Goal: Obtain resource: Download file/media

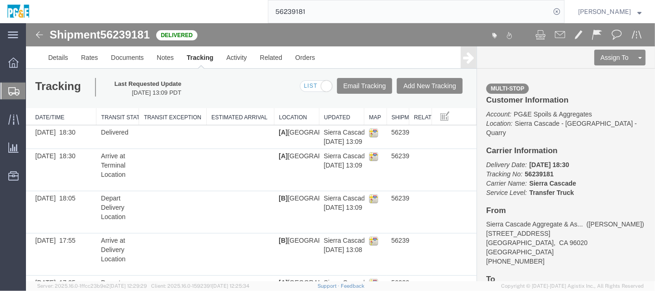
click at [306, 12] on input "56239181" at bounding box center [409, 11] width 282 height 22
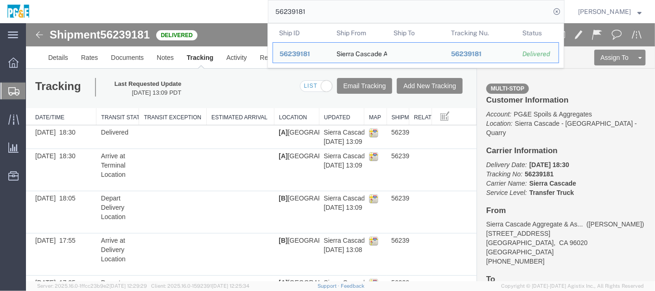
click at [306, 12] on input "56239181" at bounding box center [409, 11] width 282 height 22
paste input "51108"
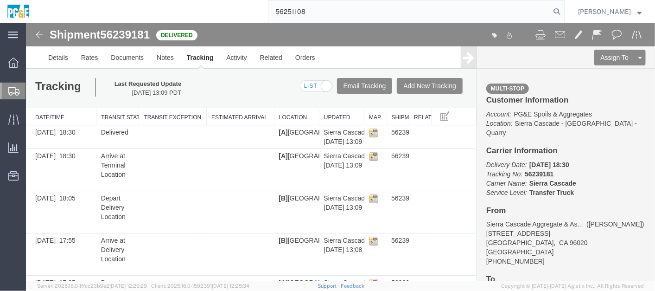
type input "56251108"
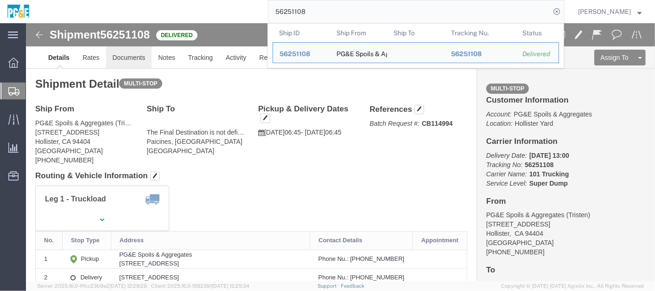
click link "Documents"
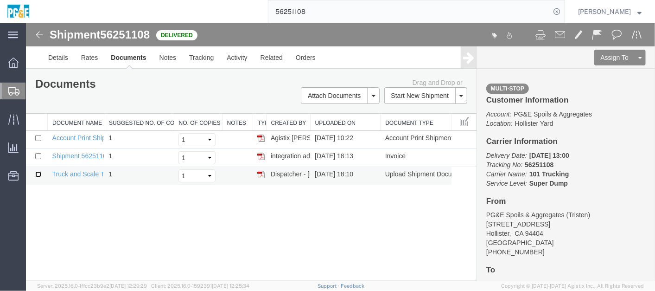
click at [36, 171] on input "checkbox" at bounding box center [38, 174] width 6 height 6
checkbox input "true"
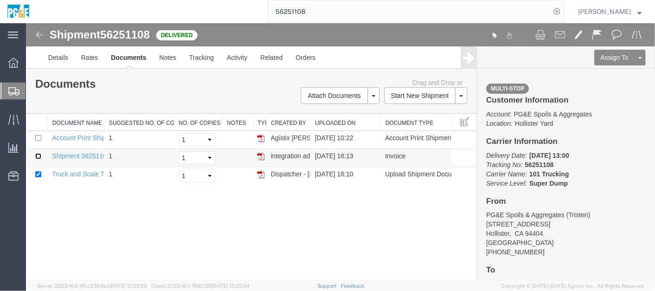
click at [38, 155] on input "checkbox" at bounding box center [38, 155] width 6 height 6
checkbox input "true"
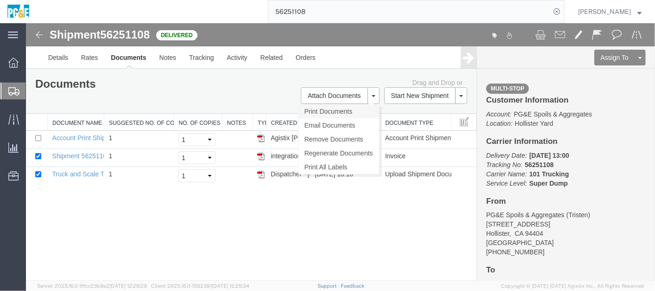
click at [348, 108] on link "Print Documents" at bounding box center [338, 111] width 81 height 14
click at [200, 60] on link "Tracking" at bounding box center [201, 57] width 38 height 22
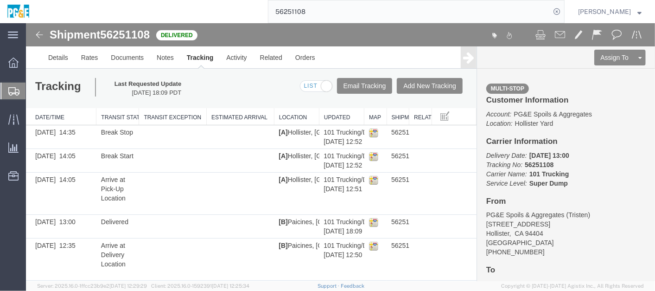
click at [303, 10] on input "56251108" at bounding box center [409, 11] width 282 height 22
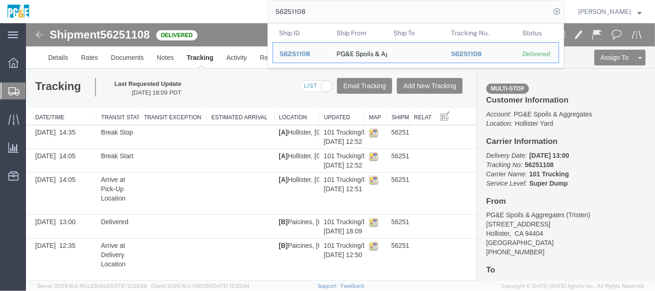
click at [303, 10] on input "56251108" at bounding box center [409, 11] width 282 height 22
paste input "11"
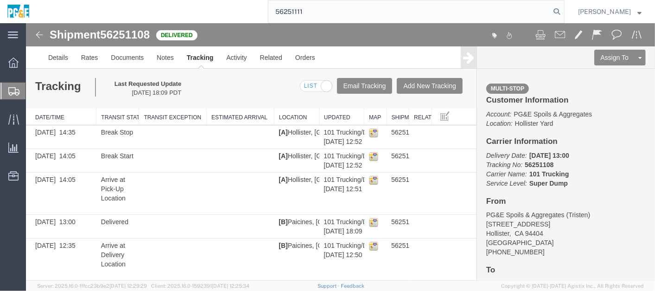
type input "56251111"
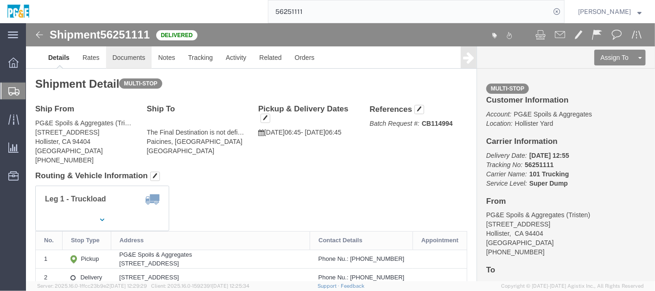
click link "Documents"
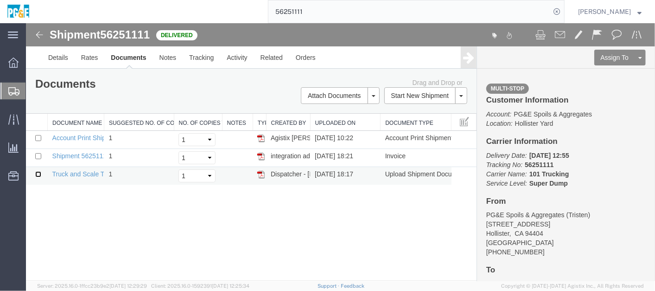
click at [37, 173] on input "checkbox" at bounding box center [38, 174] width 6 height 6
checkbox input "true"
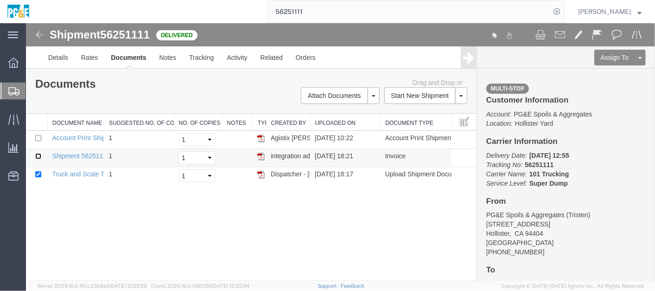
click at [37, 156] on input "checkbox" at bounding box center [38, 155] width 6 height 6
checkbox input "true"
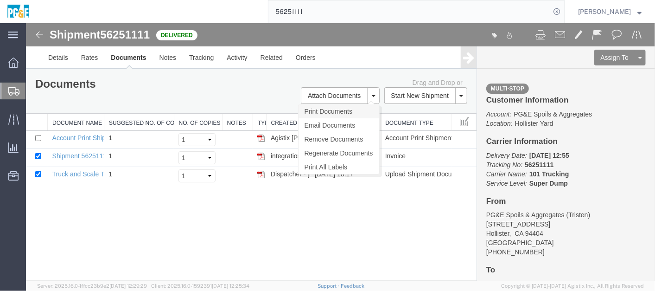
click at [361, 111] on link "Print Documents" at bounding box center [338, 111] width 81 height 14
click at [55, 54] on link "Details" at bounding box center [57, 57] width 33 height 22
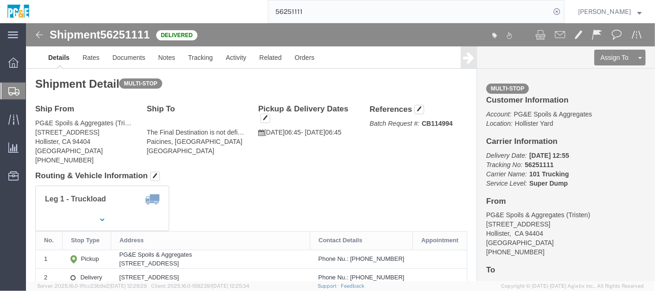
click at [299, 15] on input "56251111" at bounding box center [409, 11] width 282 height 22
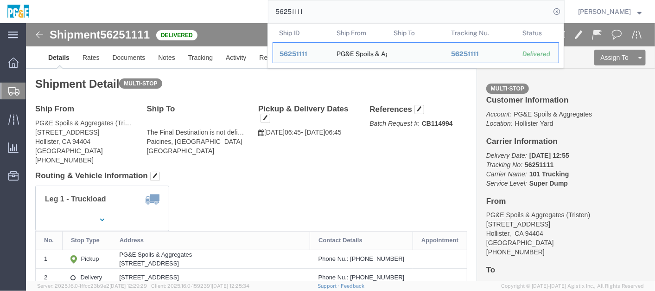
click at [299, 15] on input "56251111" at bounding box center [409, 11] width 282 height 22
paste input "3"
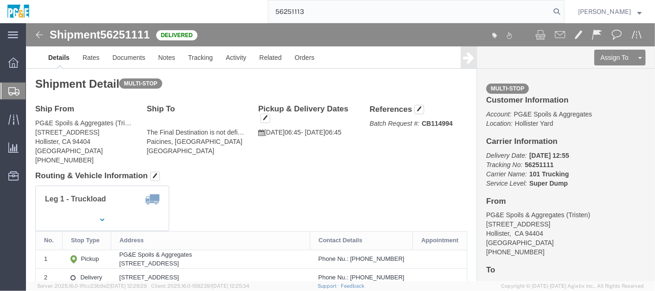
type input "56251113"
drag, startPoint x: 131, startPoint y: 53, endPoint x: 105, endPoint y: 30, distance: 34.8
click link "Documents"
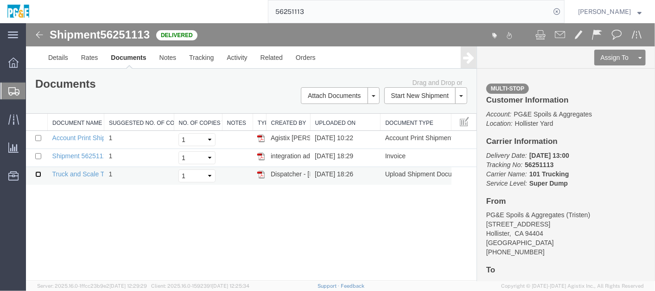
click at [35, 174] on input "checkbox" at bounding box center [38, 174] width 6 height 6
checkbox input "true"
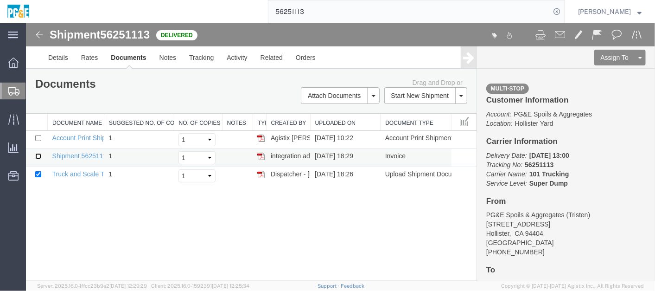
click at [37, 156] on input "checkbox" at bounding box center [38, 155] width 6 height 6
checkbox input "true"
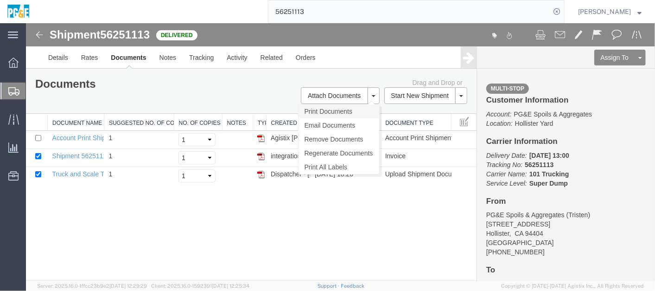
click at [325, 111] on link "Print Documents" at bounding box center [338, 111] width 81 height 14
click at [208, 53] on link "Tracking" at bounding box center [201, 57] width 38 height 22
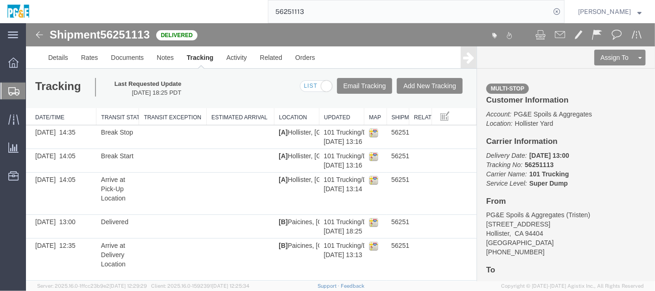
click at [438, 7] on input "56251113" at bounding box center [409, 11] width 282 height 22
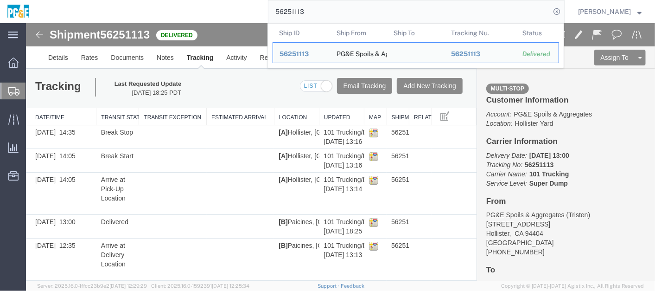
click at [310, 11] on input "56251113" at bounding box center [409, 11] width 282 height 22
click at [310, 10] on input "56251113" at bounding box center [409, 11] width 282 height 22
paste input "5"
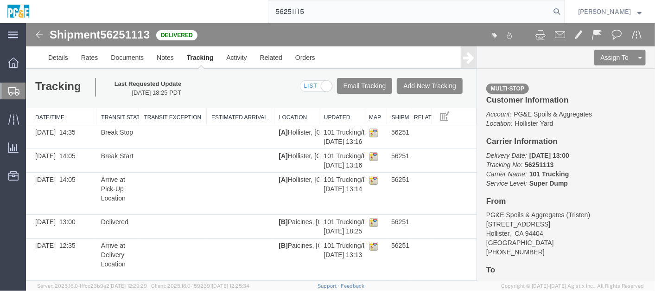
type input "56251115"
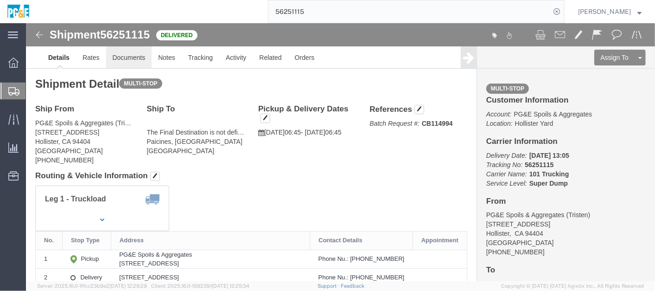
click link "Documents"
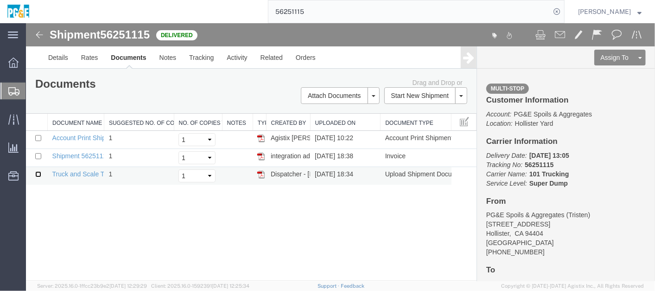
click at [38, 171] on input "checkbox" at bounding box center [38, 174] width 6 height 6
checkbox input "true"
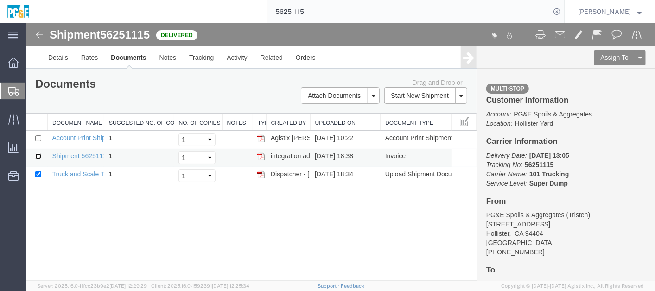
click at [35, 153] on input "checkbox" at bounding box center [38, 155] width 6 height 6
checkbox input "true"
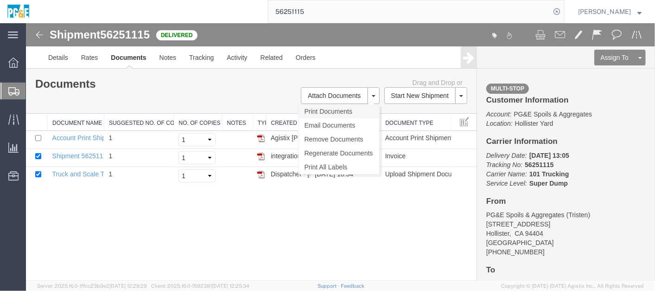
click at [355, 109] on link "Print Documents" at bounding box center [338, 111] width 81 height 14
click at [195, 50] on link "Tracking" at bounding box center [201, 57] width 38 height 22
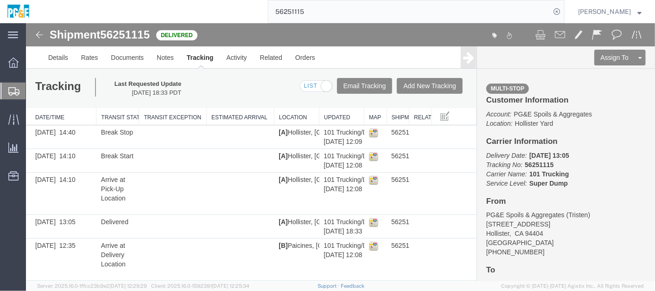
click at [301, 14] on input "56251115" at bounding box center [409, 11] width 282 height 22
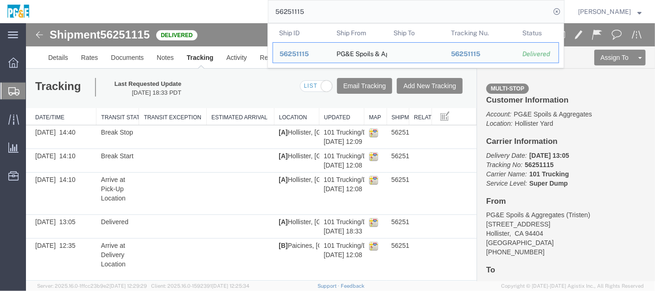
click at [301, 14] on input "56251115" at bounding box center [409, 11] width 282 height 22
paste input "32"
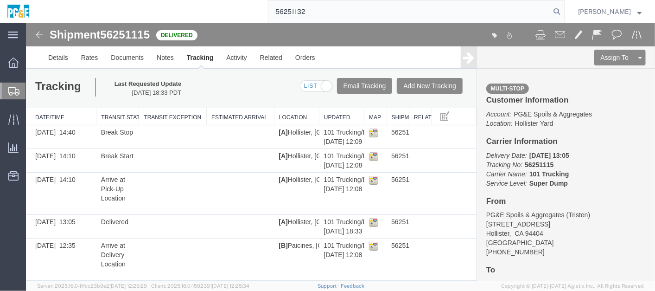
type input "56251132"
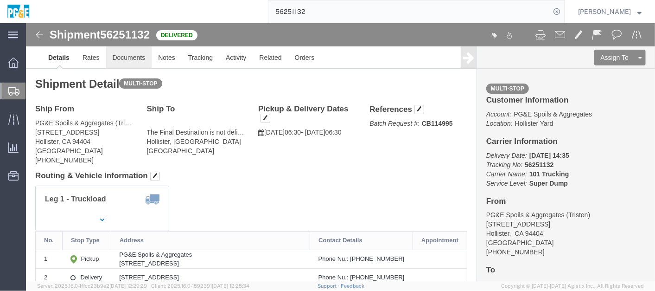
click link "Documents"
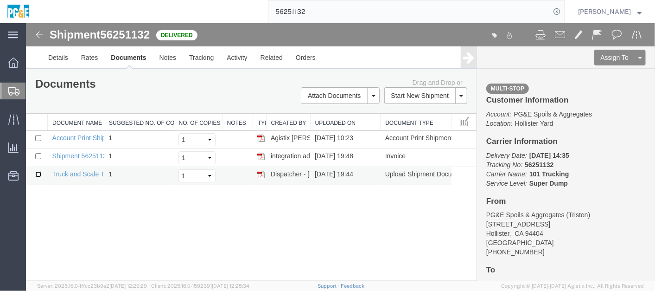
click at [39, 171] on input "checkbox" at bounding box center [38, 174] width 6 height 6
checkbox input "true"
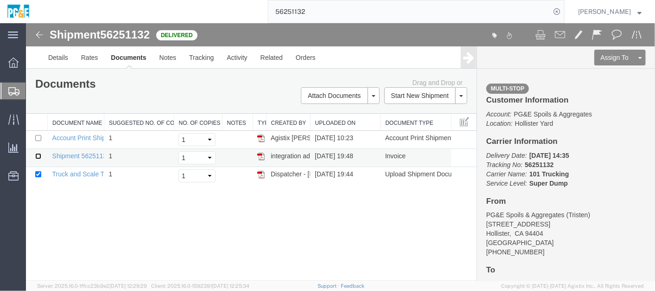
click at [38, 155] on input "checkbox" at bounding box center [38, 155] width 6 height 6
checkbox input "true"
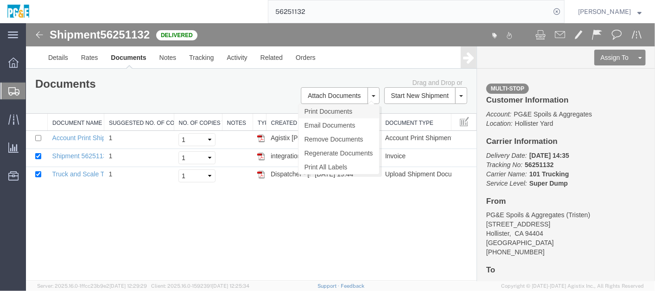
click at [368, 114] on link "Print Documents" at bounding box center [338, 111] width 81 height 14
click at [44, 59] on link "Details" at bounding box center [57, 57] width 33 height 22
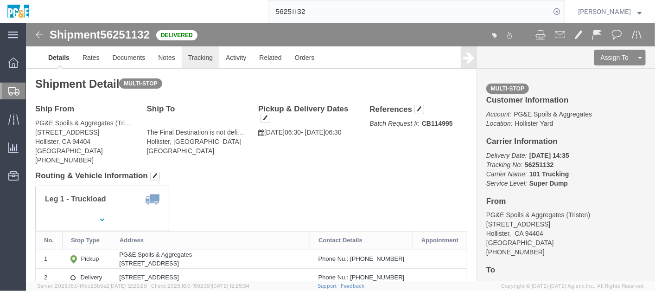
click link "Tracking"
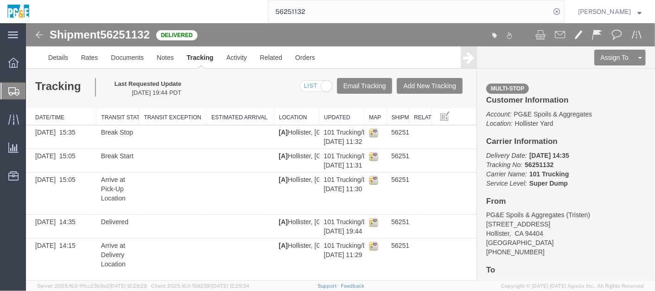
click at [303, 13] on input "56251132" at bounding box center [409, 11] width 282 height 22
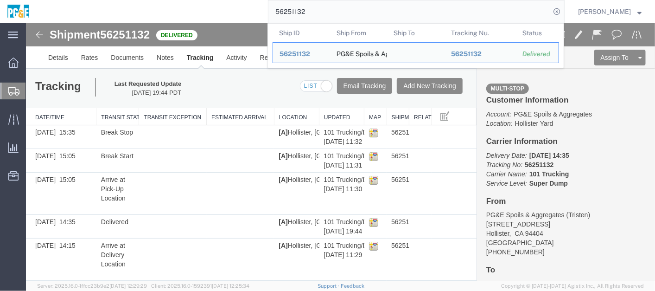
click at [303, 13] on input "56251132" at bounding box center [409, 11] width 282 height 22
paste input "5"
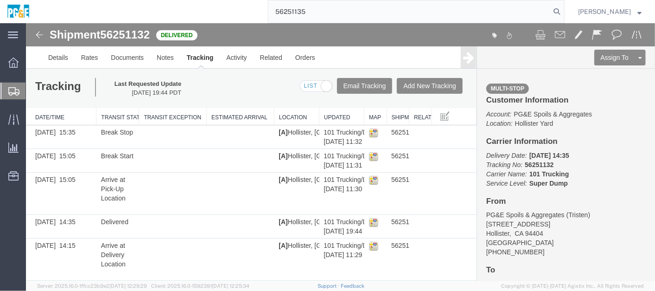
type input "56251135"
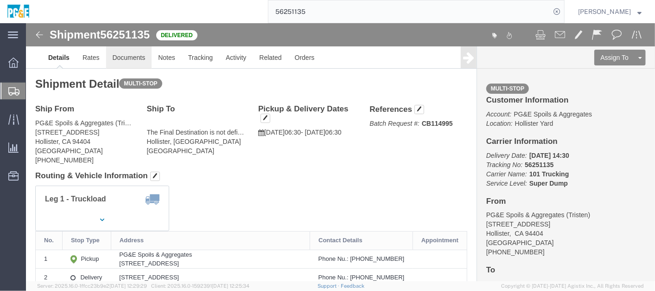
click link "Documents"
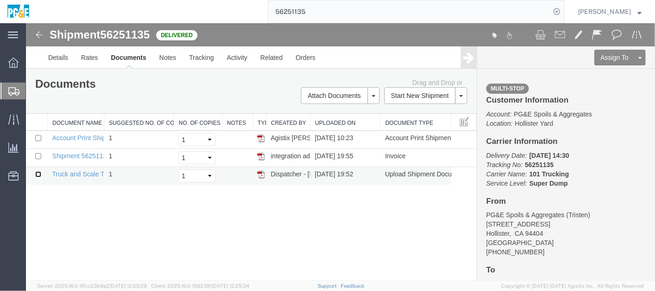
click at [38, 171] on input "checkbox" at bounding box center [38, 174] width 6 height 6
checkbox input "true"
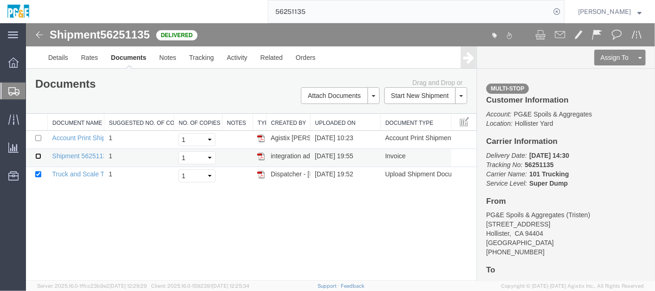
click at [39, 152] on input "checkbox" at bounding box center [38, 155] width 6 height 6
checkbox input "true"
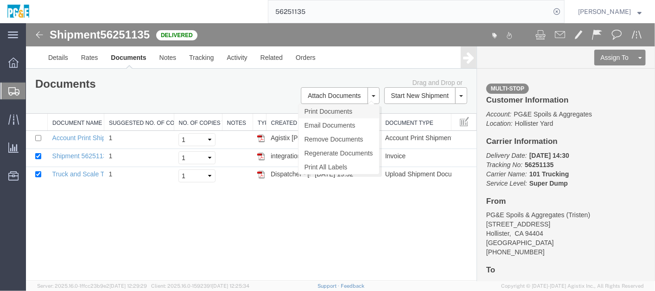
click at [330, 114] on link "Print Documents" at bounding box center [338, 111] width 81 height 14
click at [205, 58] on link "Tracking" at bounding box center [201, 57] width 38 height 22
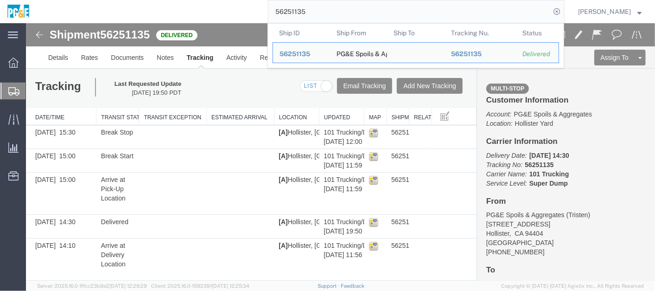
click at [297, 12] on input "56251135" at bounding box center [409, 11] width 282 height 22
paste input "7"
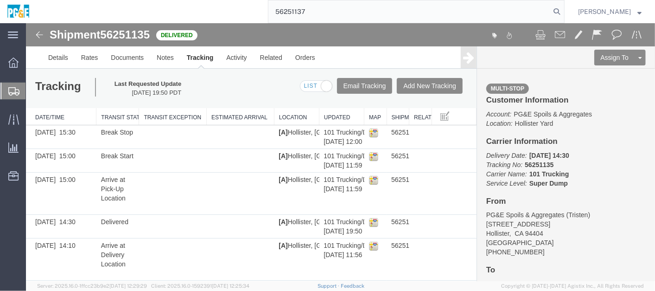
type input "56251137"
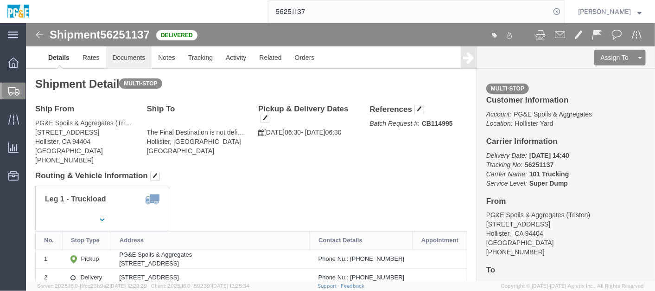
click link "Documents"
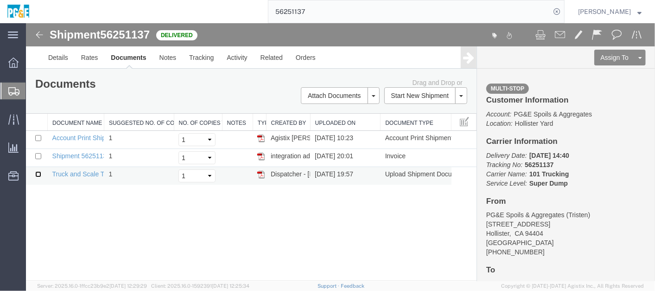
click at [35, 171] on input "checkbox" at bounding box center [38, 174] width 6 height 6
checkbox input "true"
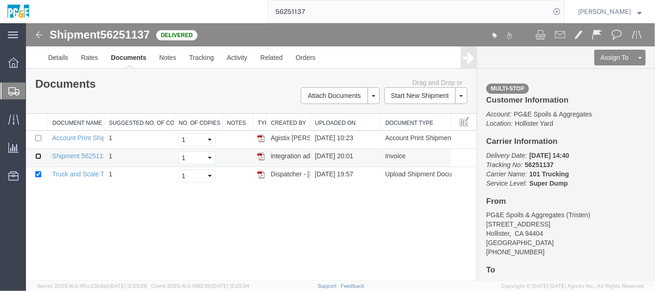
click at [37, 153] on input "checkbox" at bounding box center [38, 155] width 6 height 6
checkbox input "true"
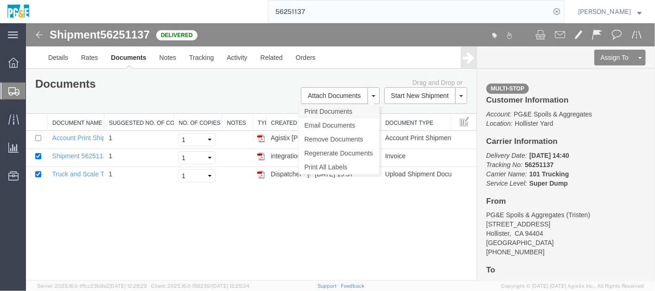
click at [362, 110] on link "Print Documents" at bounding box center [338, 111] width 81 height 14
click at [203, 62] on link "Tracking" at bounding box center [201, 57] width 38 height 22
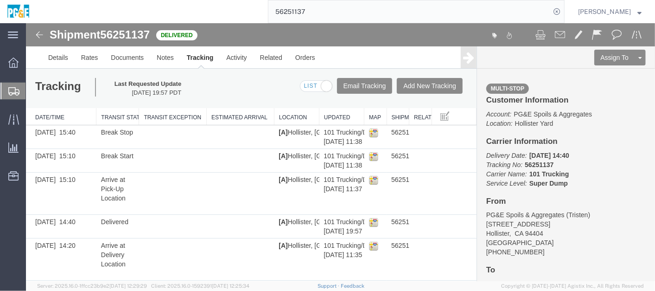
click at [292, 13] on input "56251137" at bounding box center [409, 11] width 282 height 22
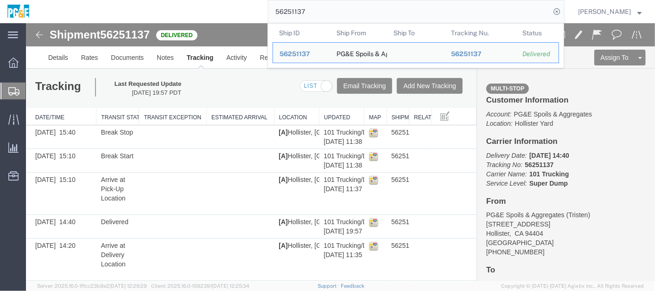
click at [291, 13] on input "56251137" at bounding box center [409, 11] width 282 height 22
paste input "64759"
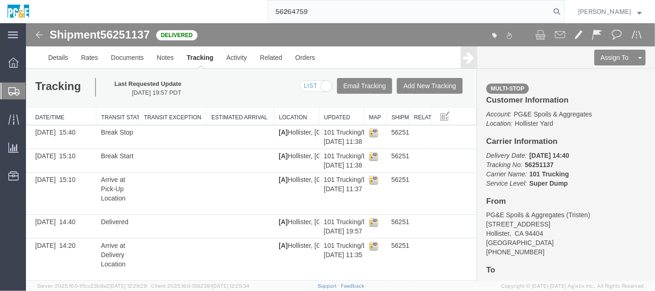
type input "56264759"
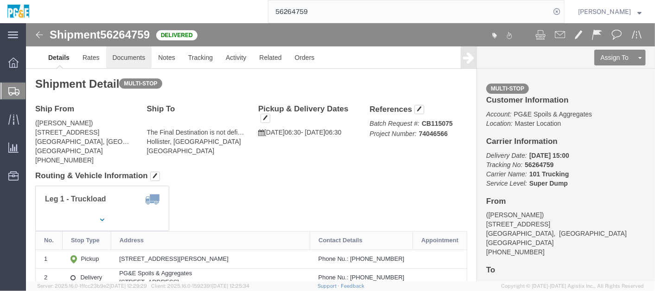
click link "Documents"
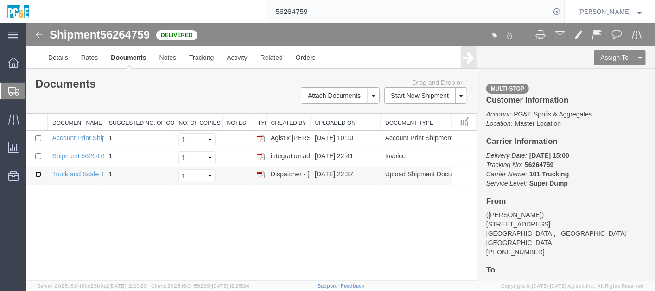
click at [38, 173] on input "checkbox" at bounding box center [38, 174] width 6 height 6
checkbox input "true"
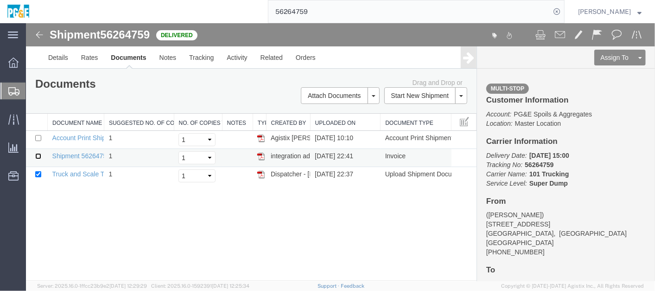
click at [37, 152] on input "checkbox" at bounding box center [38, 155] width 6 height 6
checkbox input "true"
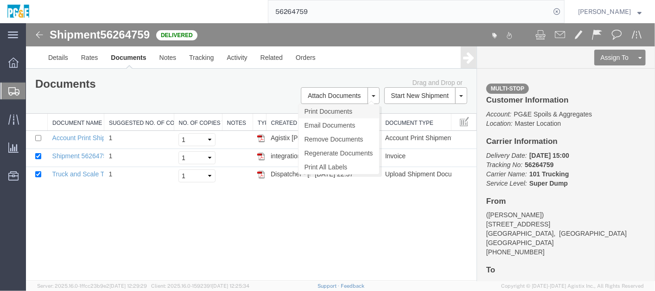
click at [344, 111] on link "Print Documents" at bounding box center [338, 111] width 81 height 14
click at [62, 59] on link "Details" at bounding box center [57, 57] width 33 height 22
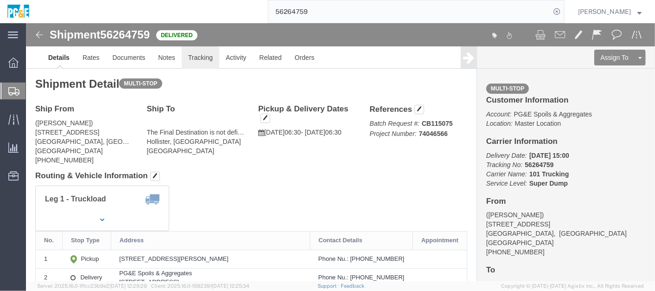
click link "Tracking"
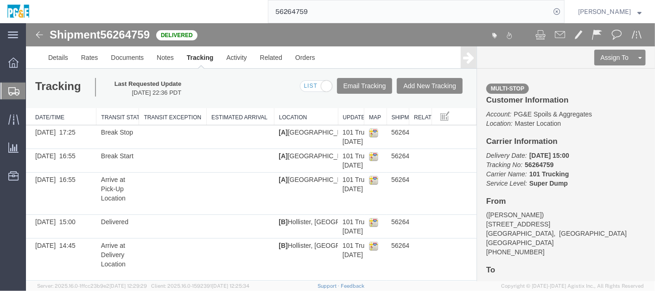
drag, startPoint x: 315, startPoint y: 118, endPoint x: 333, endPoint y: 120, distance: 18.6
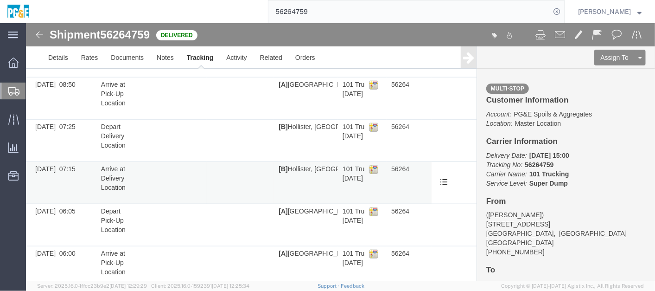
scroll to position [629, 0]
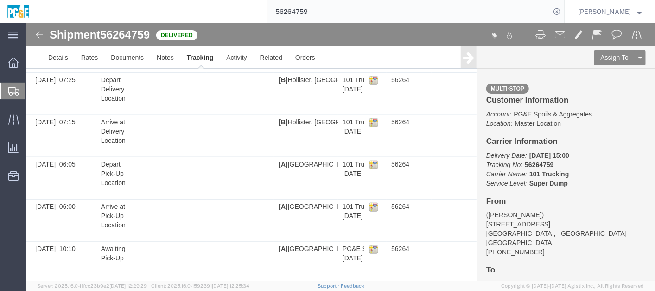
click at [304, 8] on input "56264759" at bounding box center [409, 11] width 282 height 22
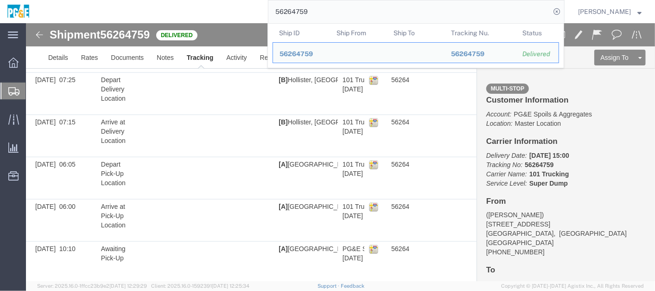
click at [304, 8] on input "56264759" at bounding box center [409, 11] width 282 height 22
paste input "62"
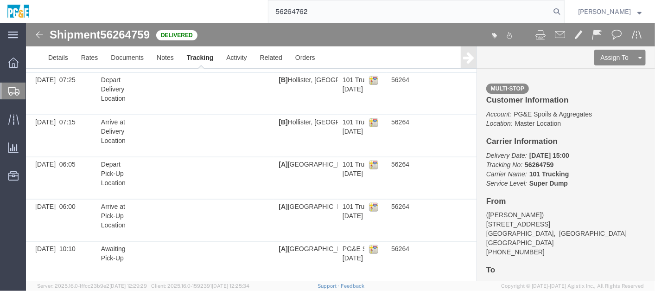
type input "56264762"
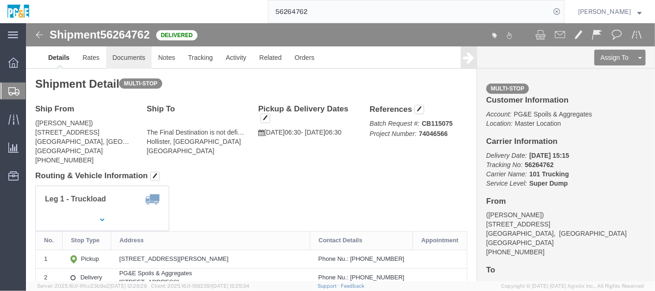
click link "Documents"
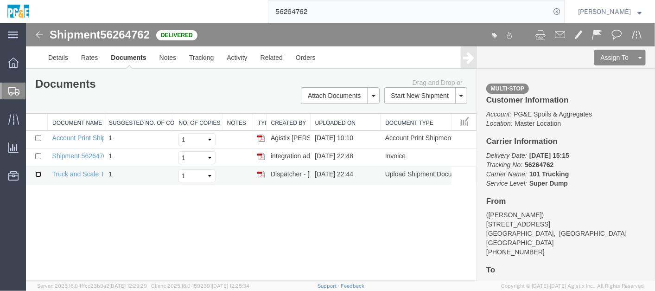
click at [37, 173] on input "checkbox" at bounding box center [38, 174] width 6 height 6
checkbox input "true"
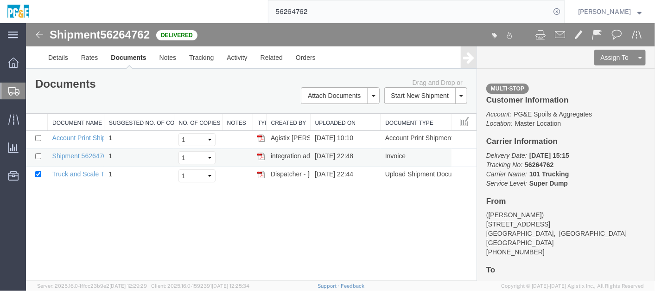
click at [38, 151] on td at bounding box center [36, 157] width 22 height 18
click at [36, 156] on input "checkbox" at bounding box center [38, 155] width 6 height 6
checkbox input "true"
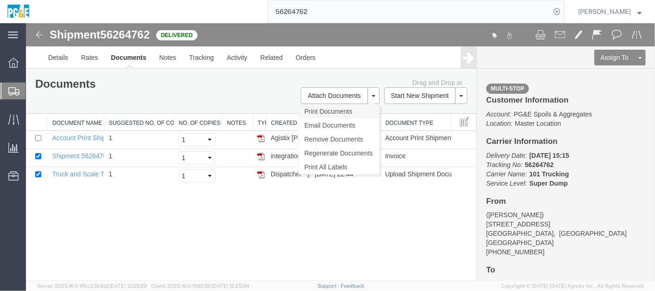
click at [325, 112] on link "Print Documents" at bounding box center [338, 111] width 81 height 14
click at [198, 57] on link "Tracking" at bounding box center [201, 57] width 38 height 22
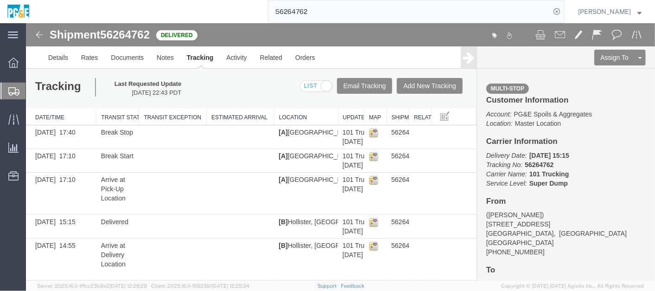
click at [311, 14] on input "56264762" at bounding box center [409, 11] width 282 height 22
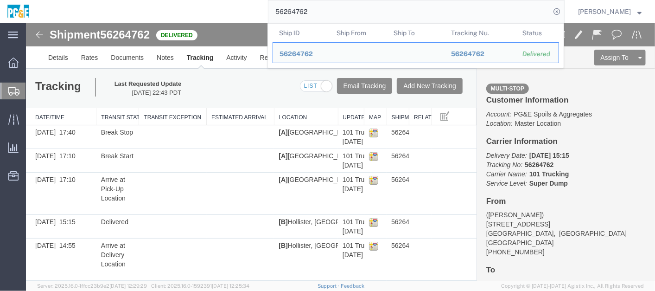
paste input "52746"
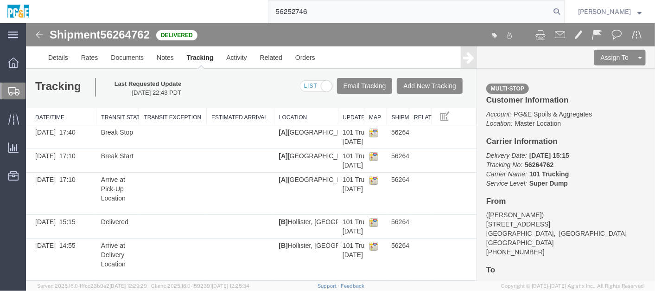
type input "56252746"
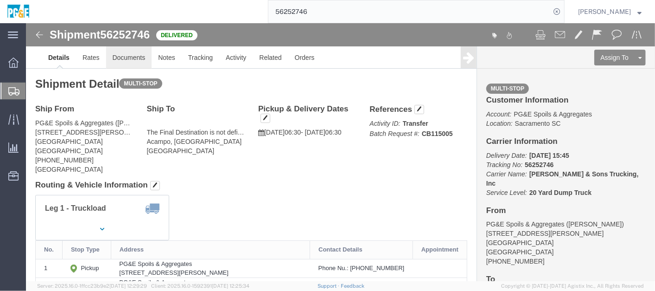
click link "Documents"
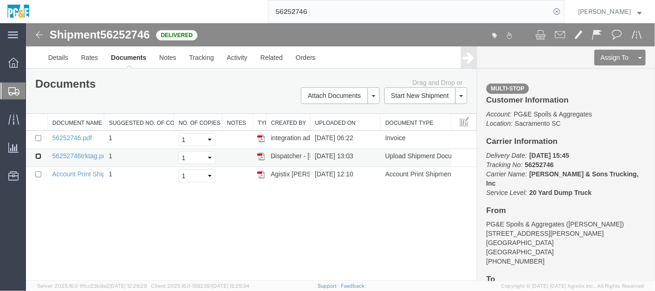
click at [38, 156] on input "checkbox" at bounding box center [38, 155] width 6 height 6
checkbox input "true"
click at [39, 138] on input "checkbox" at bounding box center [38, 137] width 6 height 6
checkbox input "true"
click at [359, 108] on link "Print Documents" at bounding box center [338, 111] width 81 height 14
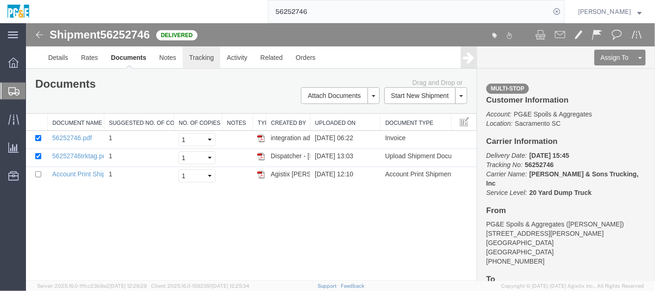
click at [197, 63] on link "Tracking" at bounding box center [201, 57] width 38 height 22
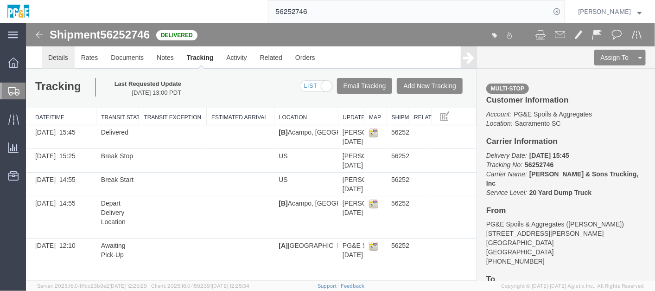
click at [55, 54] on link "Details" at bounding box center [57, 57] width 33 height 22
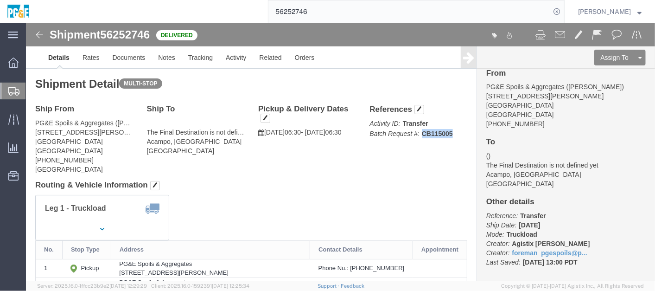
drag, startPoint x: 418, startPoint y: 110, endPoint x: 425, endPoint y: 107, distance: 8.5
click p "Activity ID: Transfer Batch Request #: CB115005"
drag, startPoint x: 424, startPoint y: 111, endPoint x: 410, endPoint y: 115, distance: 14.8
click p "Activity ID: Transfer Batch Request #: CB115005"
copy b "CB115005"
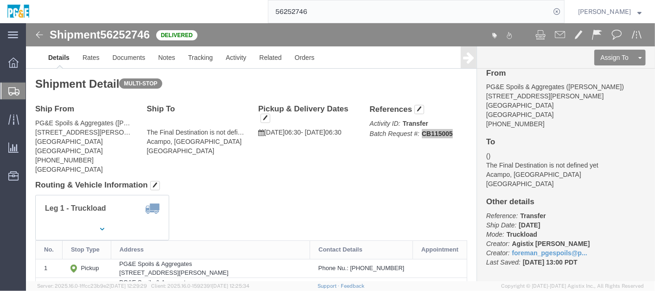
click at [306, 9] on input "56252746" at bounding box center [409, 11] width 282 height 22
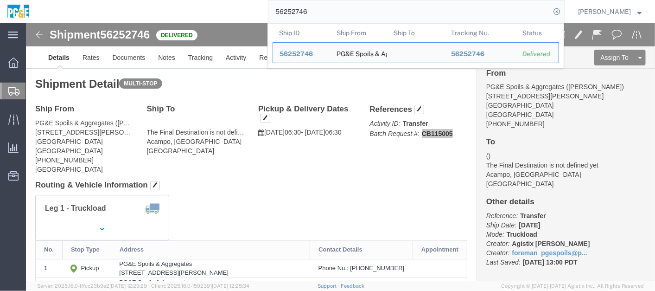
click at [306, 9] on input "56252746" at bounding box center [409, 11] width 282 height 22
drag, startPoint x: 296, startPoint y: 155, endPoint x: 301, endPoint y: 153, distance: 5.4
click div "Shipment Detail Multi-stop Ship From PG&E Spoils & Aggregates ([PERSON_NAME]) […"
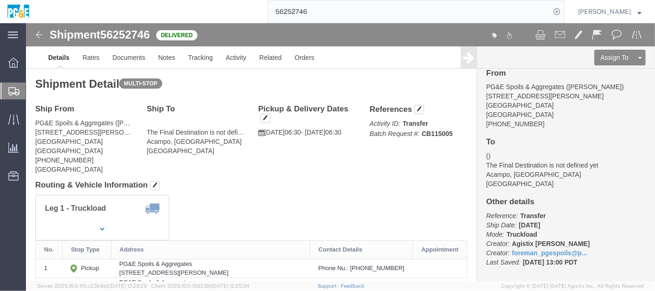
click at [303, 10] on input "56252746" at bounding box center [409, 11] width 282 height 22
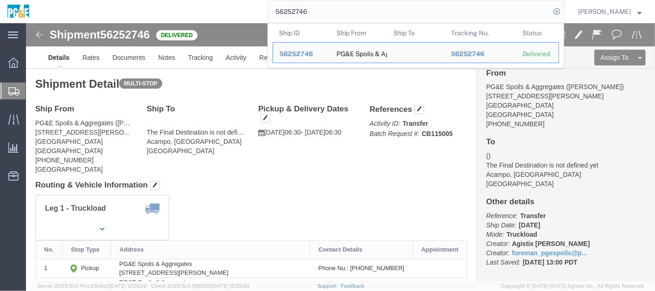
click at [303, 10] on input "56252746" at bounding box center [409, 11] width 282 height 22
paste input "93338"
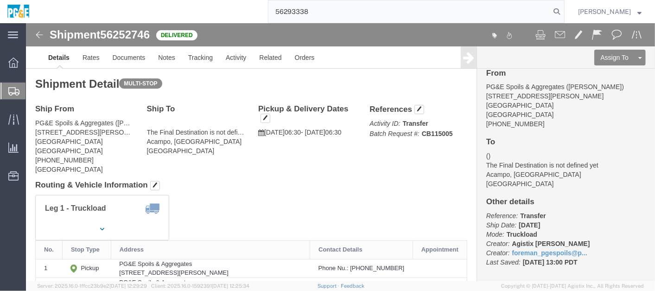
drag, startPoint x: 345, startPoint y: 3, endPoint x: 339, endPoint y: 13, distance: 11.4
click at [345, 3] on input "56293338" at bounding box center [409, 11] width 282 height 22
click at [324, 7] on input "56293338" at bounding box center [409, 11] width 282 height 22
type input "56293338"
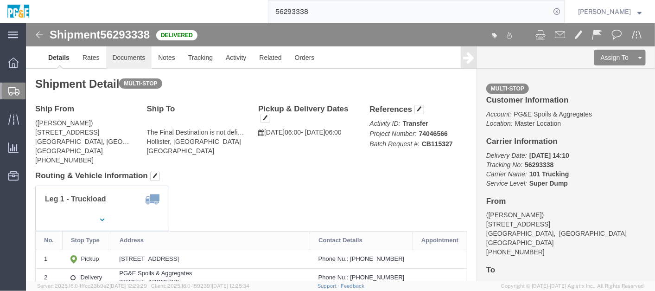
click link "Documents"
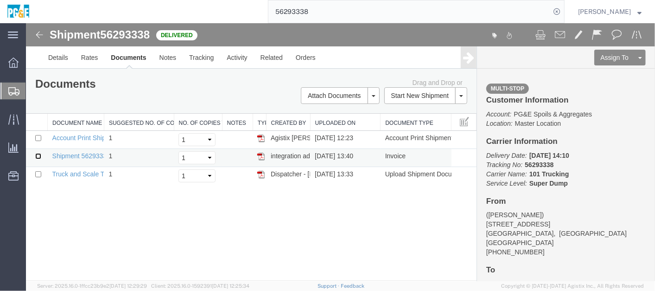
click at [37, 156] on input "checkbox" at bounding box center [38, 155] width 6 height 6
checkbox input "true"
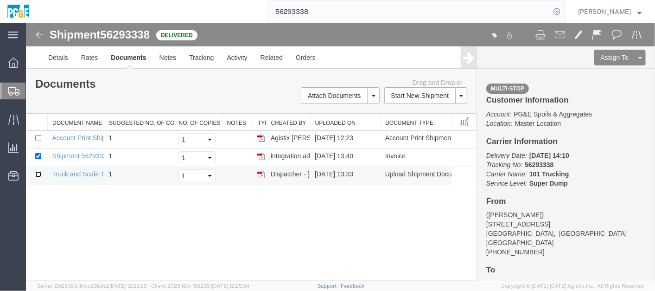
click at [37, 171] on input "checkbox" at bounding box center [38, 174] width 6 height 6
checkbox input "true"
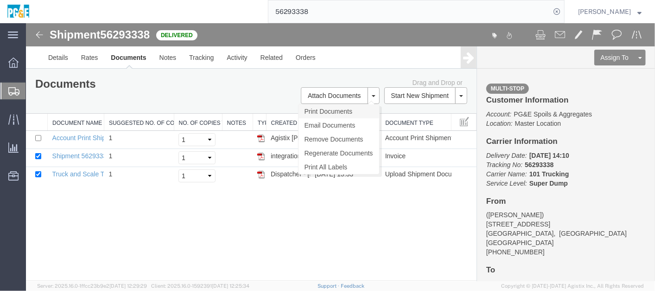
click at [346, 109] on link "Print Documents" at bounding box center [338, 111] width 81 height 14
click at [197, 60] on link "Tracking" at bounding box center [201, 57] width 38 height 22
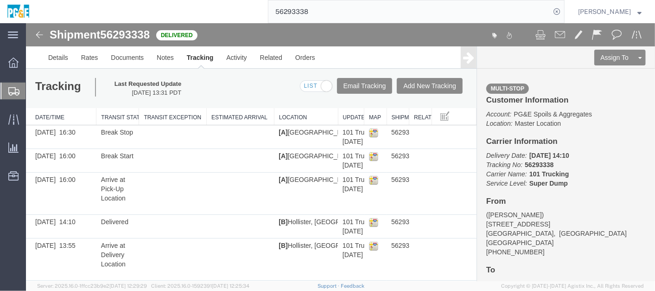
click at [236, 81] on div "Tracking Last Requested Update [DATE] 13:31 PDT Email Tracking Add New Tracking…" at bounding box center [250, 87] width 450 height 39
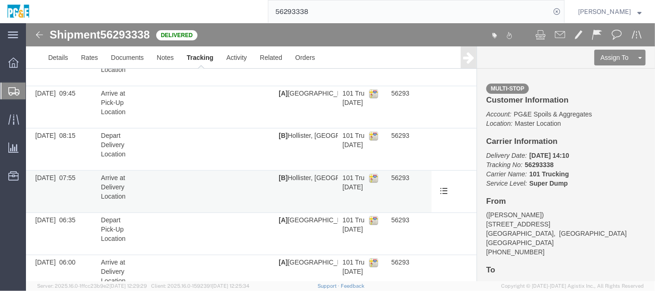
scroll to position [629, 0]
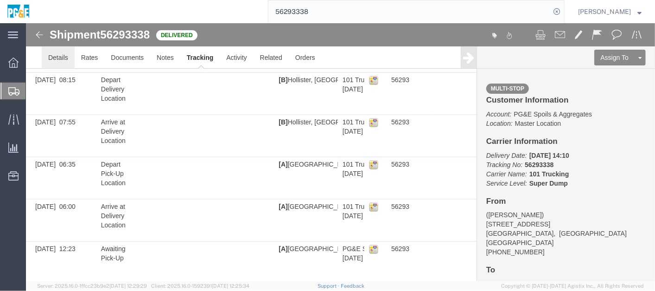
click at [61, 52] on link "Details" at bounding box center [57, 57] width 33 height 22
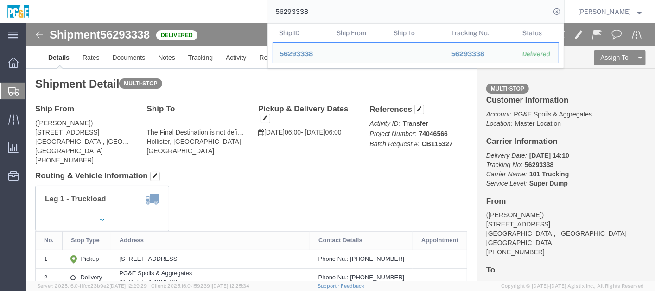
click at [304, 10] on input "56293338" at bounding box center [409, 11] width 282 height 22
click at [303, 10] on input "56293338" at bounding box center [409, 11] width 282 height 22
paste input "40"
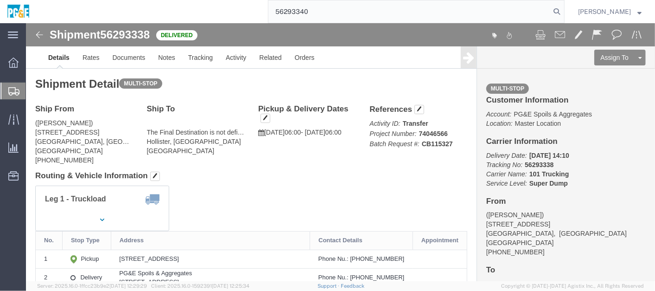
type input "56293340"
click div "Leg 1 - Truckload Vehicle 1: Super Dump Number of trucks: 1"
click h4 "Routing & Vehicle Information"
click div "Ship From ([PERSON_NAME]) [STREET_ADDRESS] [PHONE_NUMBER] Ship To The Final Des…"
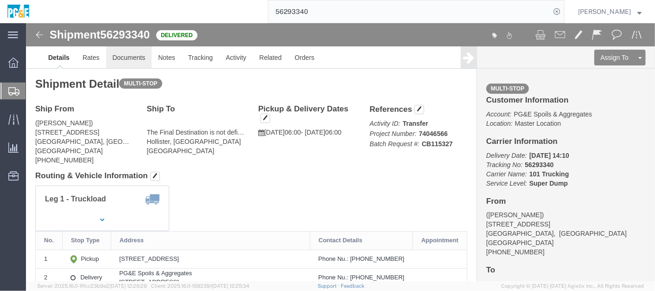
click link "Documents"
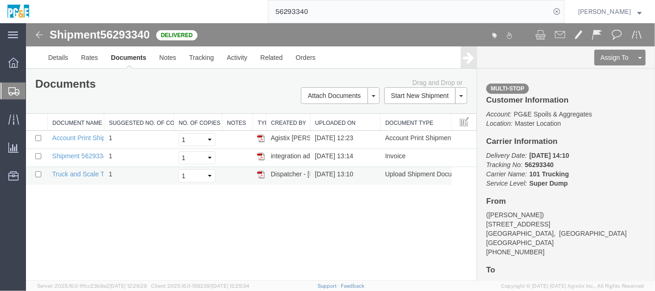
click at [37, 178] on td at bounding box center [36, 175] width 22 height 18
click at [36, 172] on input "checkbox" at bounding box center [38, 174] width 6 height 6
checkbox input "true"
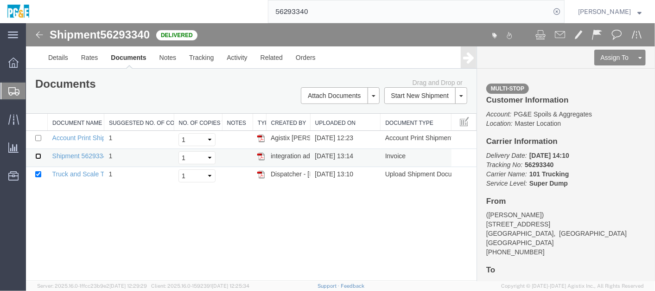
click at [38, 157] on input "checkbox" at bounding box center [38, 155] width 6 height 6
checkbox input "true"
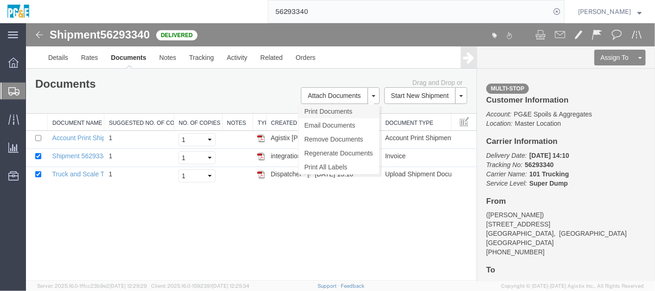
click at [352, 112] on link "Print Documents" at bounding box center [338, 111] width 81 height 14
click at [199, 50] on link "Tracking" at bounding box center [201, 57] width 38 height 22
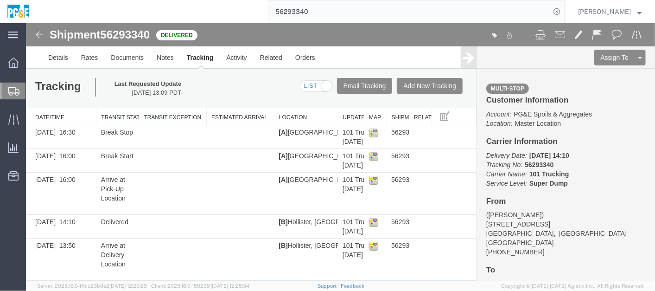
click at [227, 84] on div "Tracking Last Requested Update [DATE] 13:09 PDT Email Tracking Add New Tracking…" at bounding box center [250, 87] width 450 height 39
click at [213, 91] on div "Tracking Last Requested Update [DATE] 13:09 PDT Email Tracking Add New Tracking…" at bounding box center [250, 87] width 450 height 39
click at [301, 14] on input "56293340" at bounding box center [409, 11] width 282 height 22
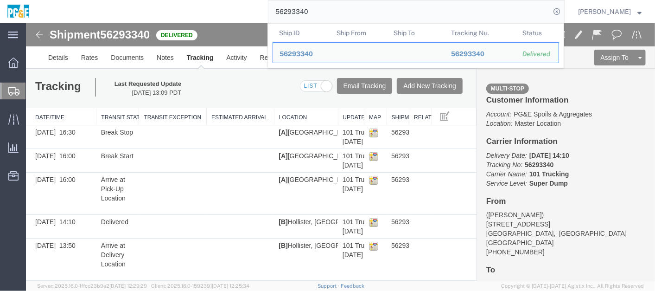
click at [301, 14] on input "56293340" at bounding box center [409, 11] width 282 height 22
paste input "1"
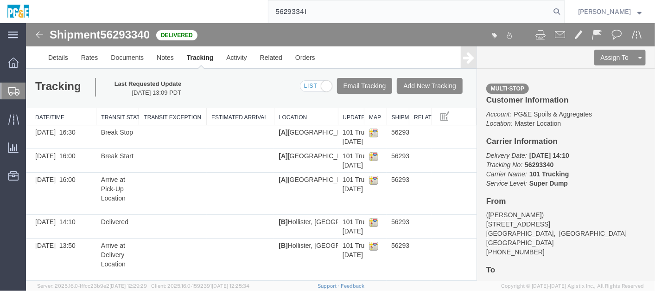
type input "56293341"
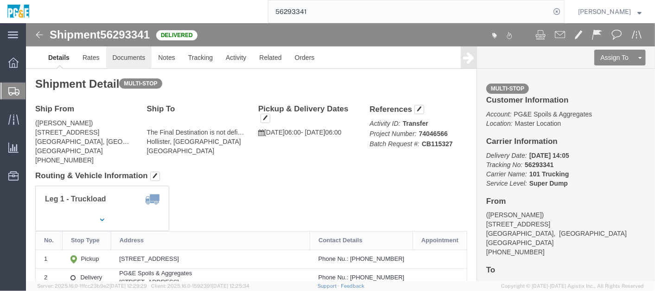
click link "Documents"
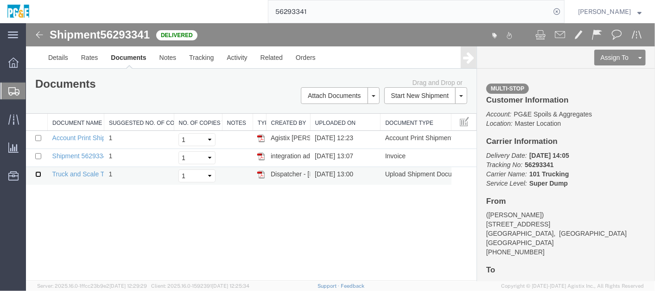
click at [39, 171] on input "checkbox" at bounding box center [38, 174] width 6 height 6
checkbox input "true"
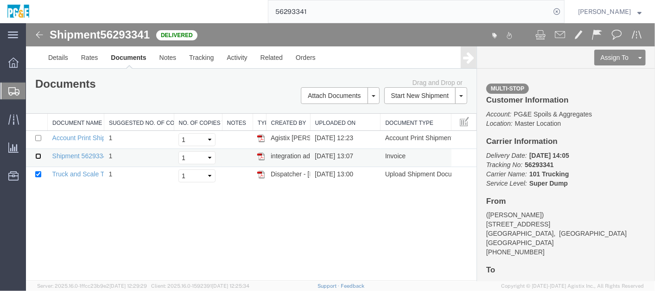
click at [38, 153] on input "checkbox" at bounding box center [38, 155] width 6 height 6
checkbox input "true"
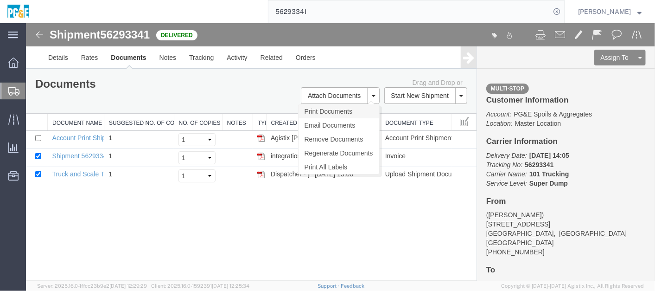
click at [340, 114] on link "Print Documents" at bounding box center [338, 111] width 81 height 14
click at [196, 59] on link "Tracking" at bounding box center [201, 57] width 38 height 22
